Goal: Task Accomplishment & Management: Manage account settings

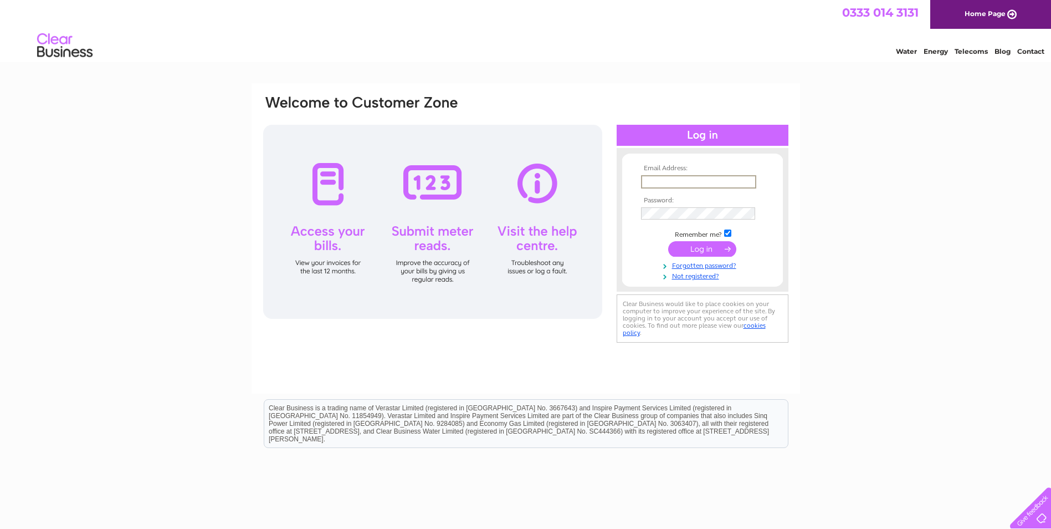
click at [677, 185] on input "text" at bounding box center [698, 181] width 115 height 13
type input "angelaw@skvuk.com"
click at [704, 244] on input "submit" at bounding box center [702, 249] width 68 height 16
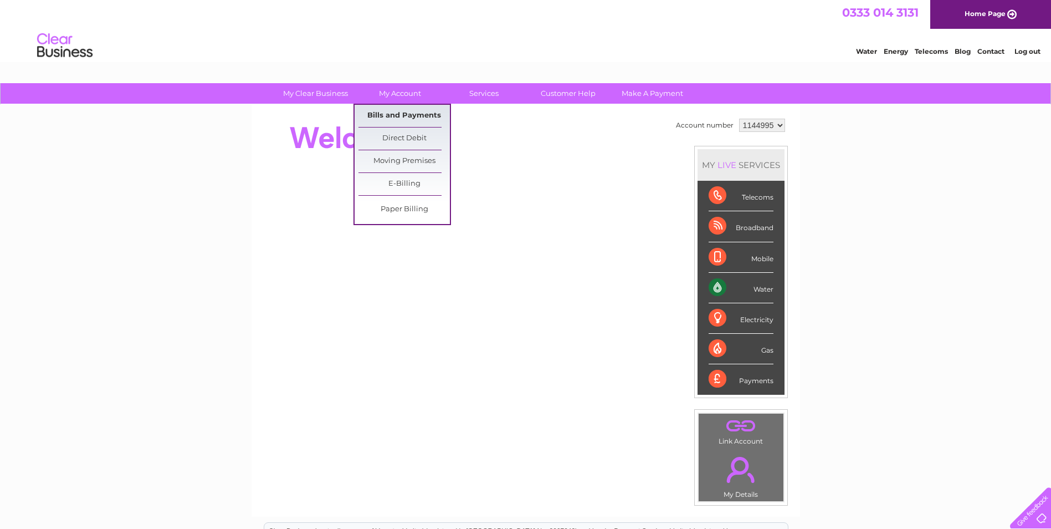
click at [387, 113] on link "Bills and Payments" at bounding box center [404, 116] width 91 height 22
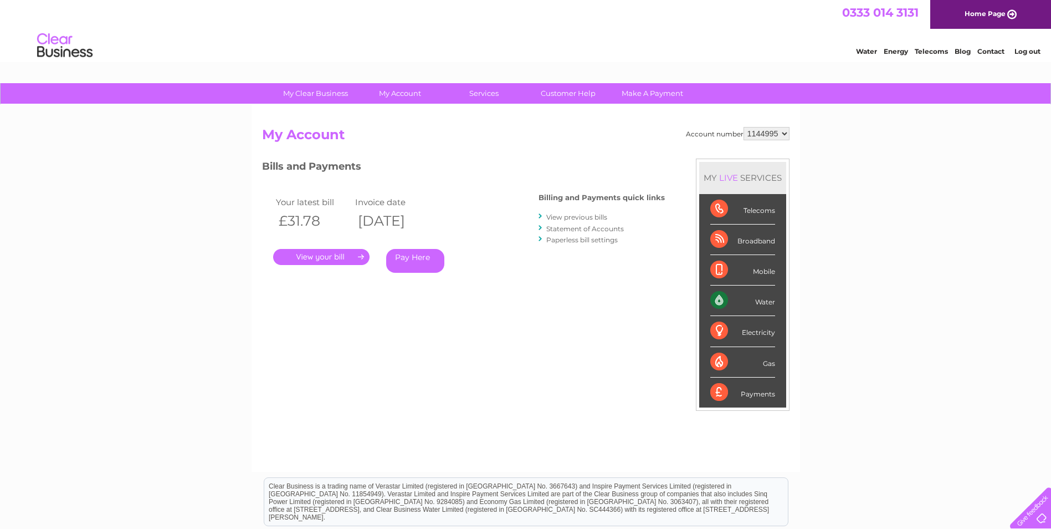
click at [334, 252] on link "." at bounding box center [321, 257] width 96 height 16
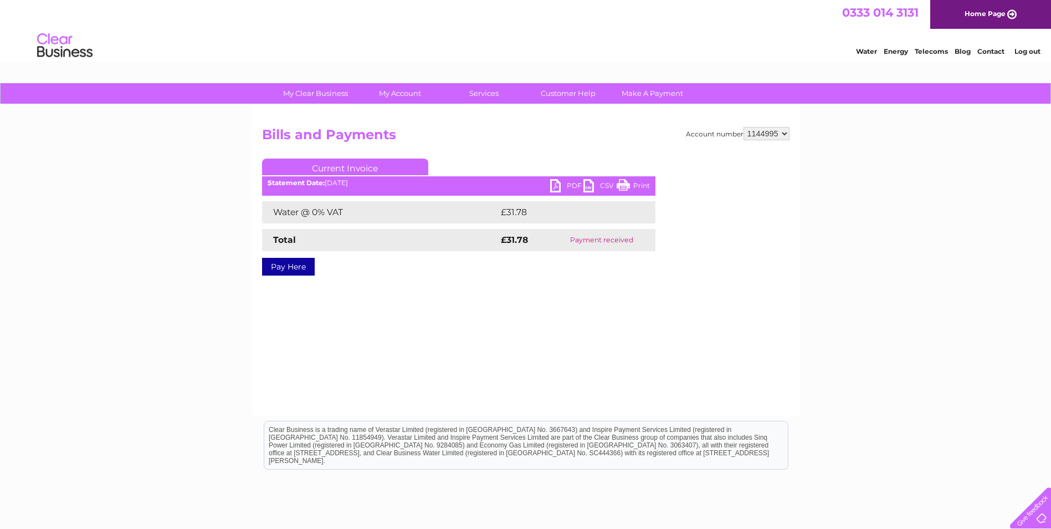
click at [555, 185] on link "PDF" at bounding box center [566, 187] width 33 height 16
click at [555, 182] on link "PDF" at bounding box center [566, 187] width 33 height 16
click at [589, 187] on link "CSV" at bounding box center [599, 187] width 33 height 16
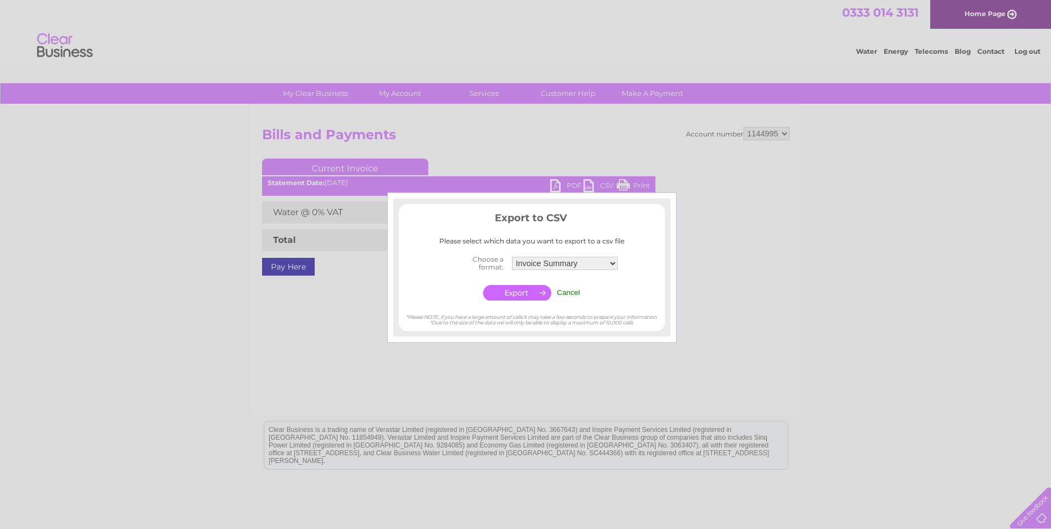
click at [562, 290] on input "Cancel" at bounding box center [568, 292] width 23 height 8
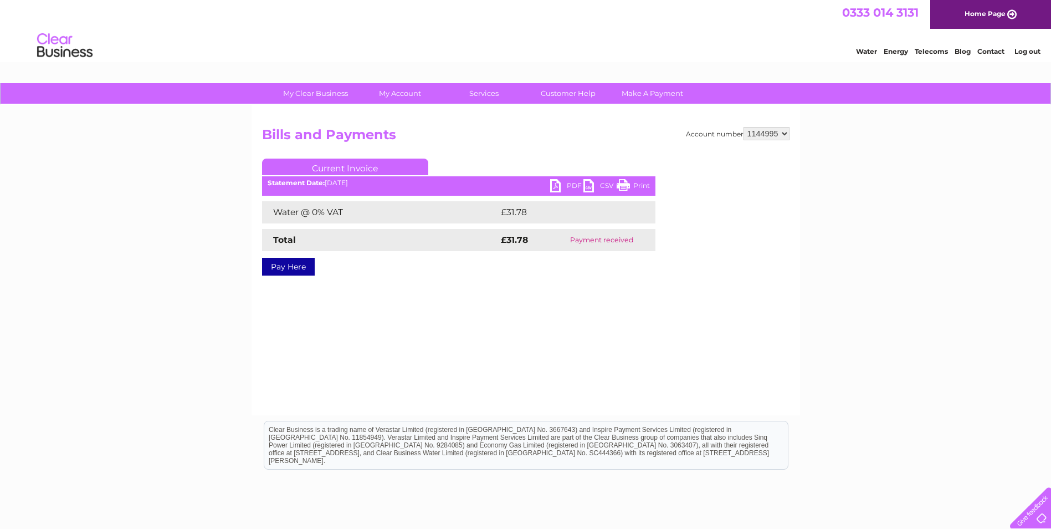
click at [1026, 53] on link "Log out" at bounding box center [1028, 51] width 26 height 8
